Goal: Transaction & Acquisition: Obtain resource

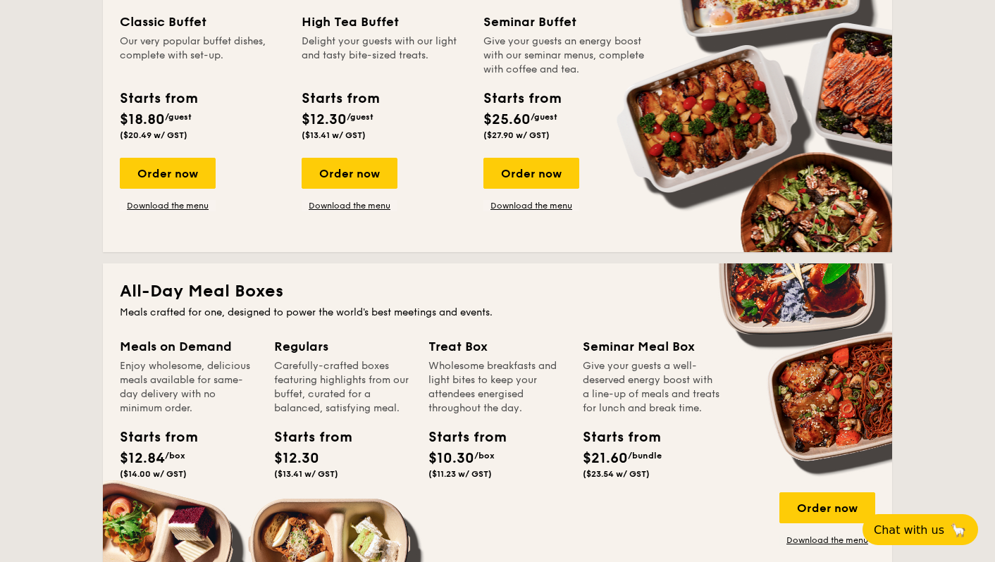
scroll to position [855, 0]
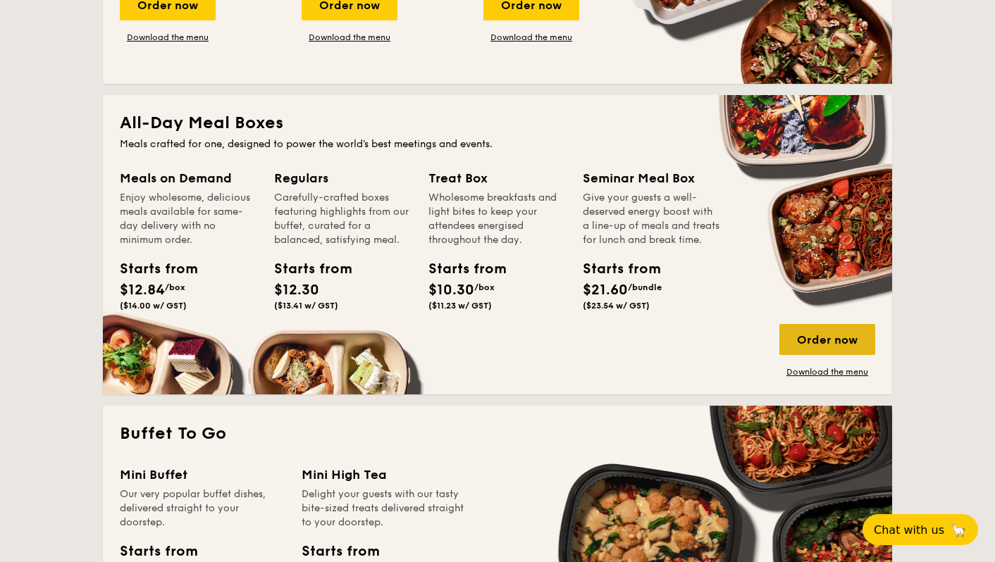
click at [843, 344] on div "Order now" at bounding box center [827, 339] width 96 height 31
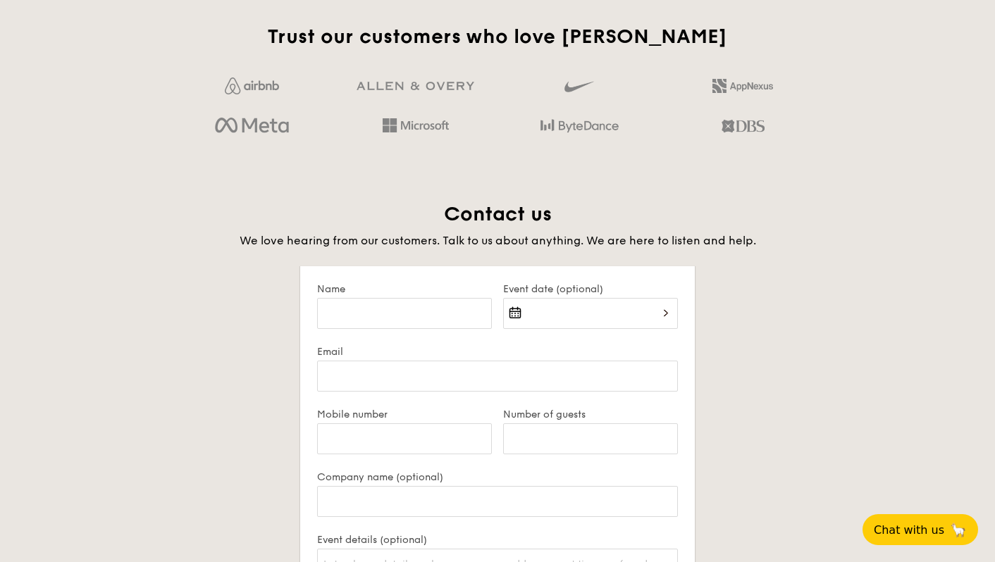
scroll to position [2814, 0]
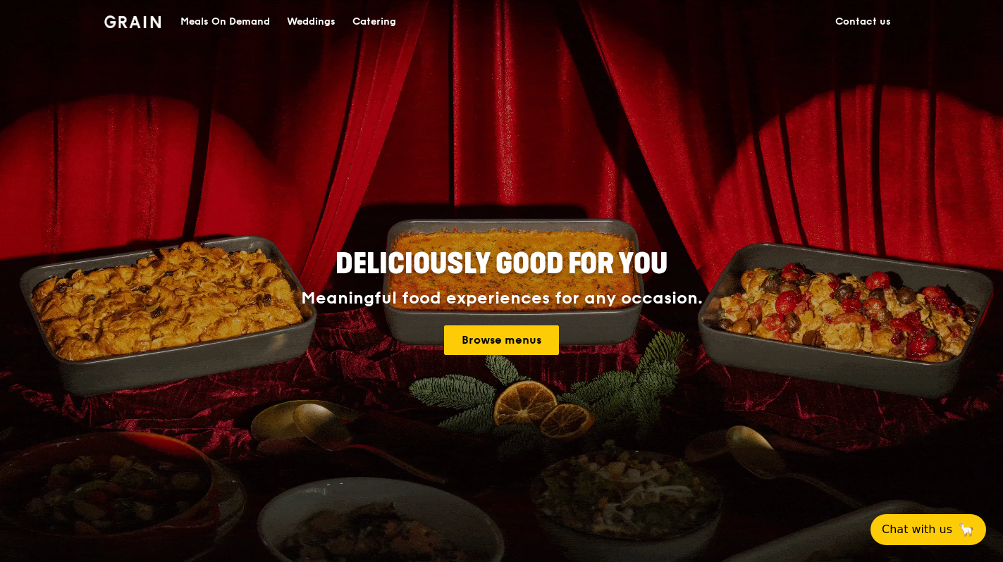
click at [268, 18] on div "Meals On Demand" at bounding box center [224, 22] width 89 height 42
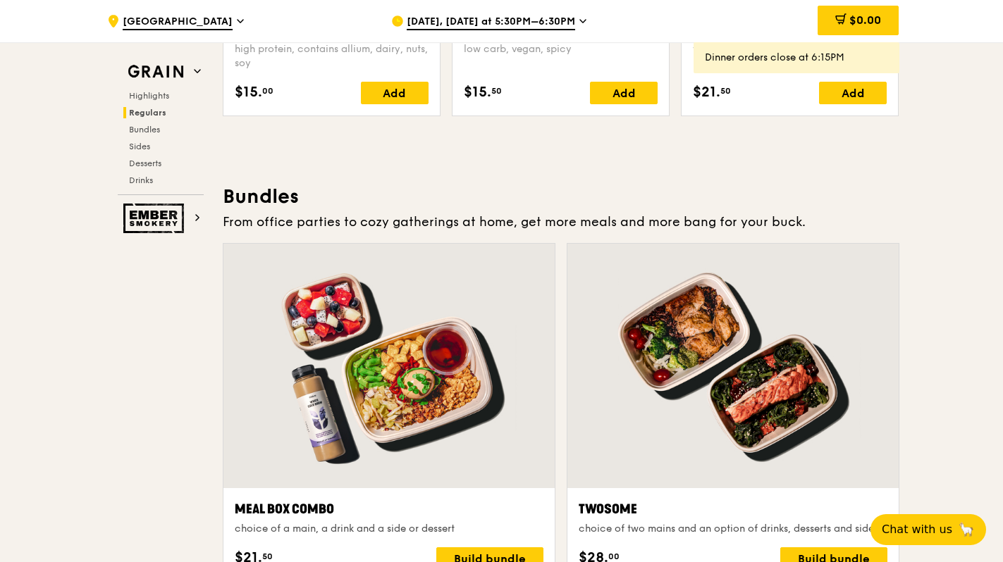
scroll to position [1890, 0]
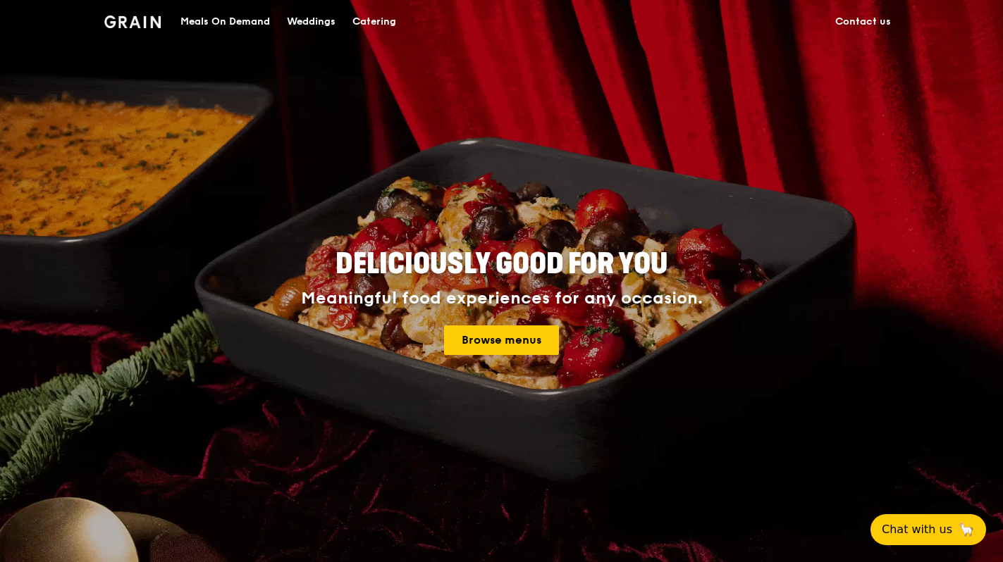
click at [374, 22] on div "Catering" at bounding box center [374, 22] width 44 height 42
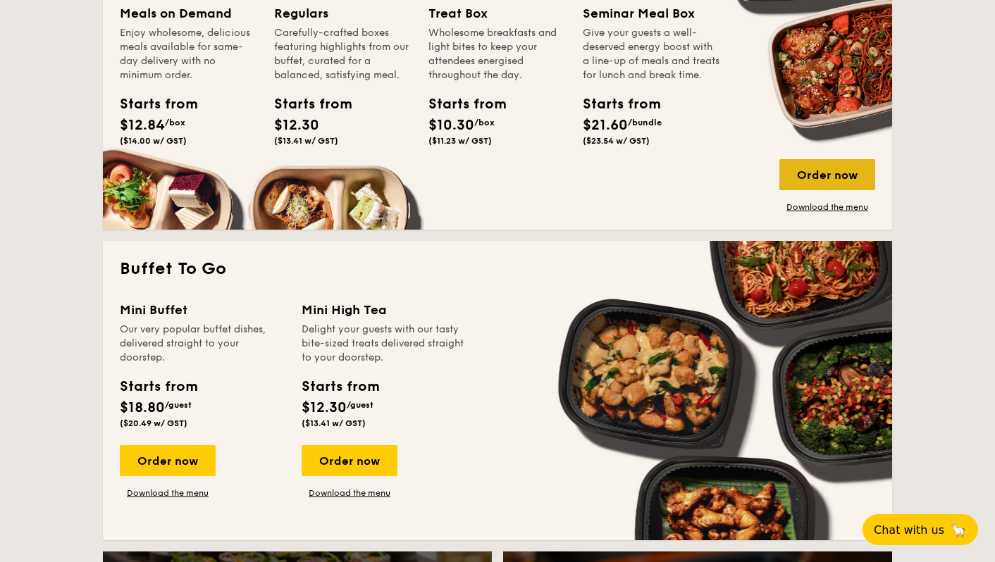
scroll to position [1019, 0]
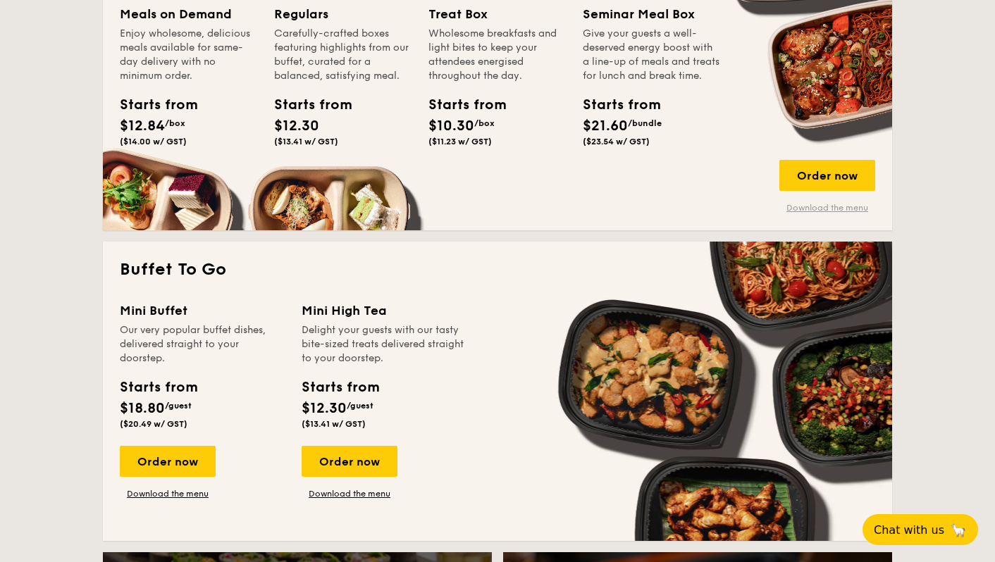
click at [807, 211] on link "Download the menu" at bounding box center [827, 207] width 96 height 11
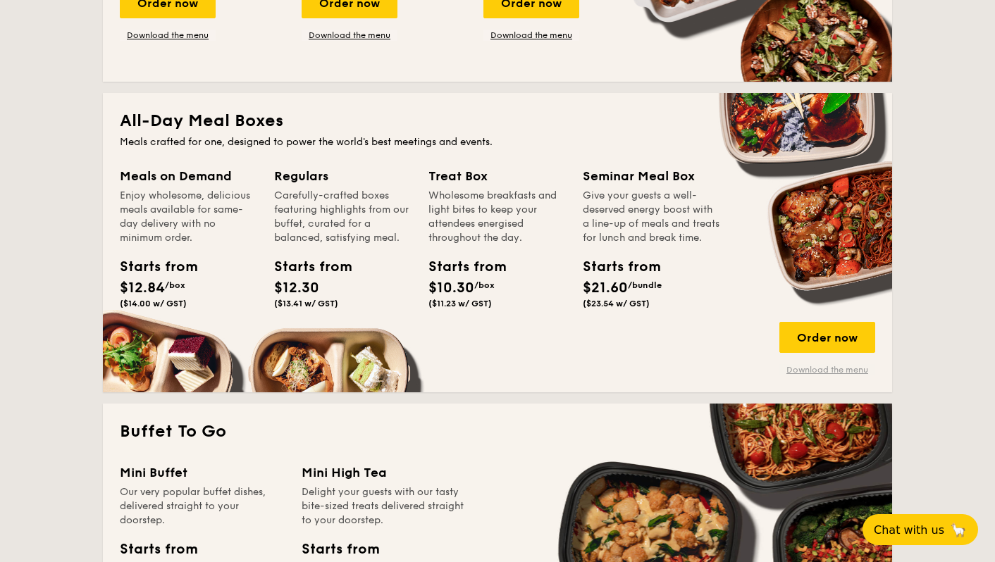
click at [823, 372] on link "Download the menu" at bounding box center [827, 369] width 96 height 11
